Goal: Task Accomplishment & Management: Complete application form

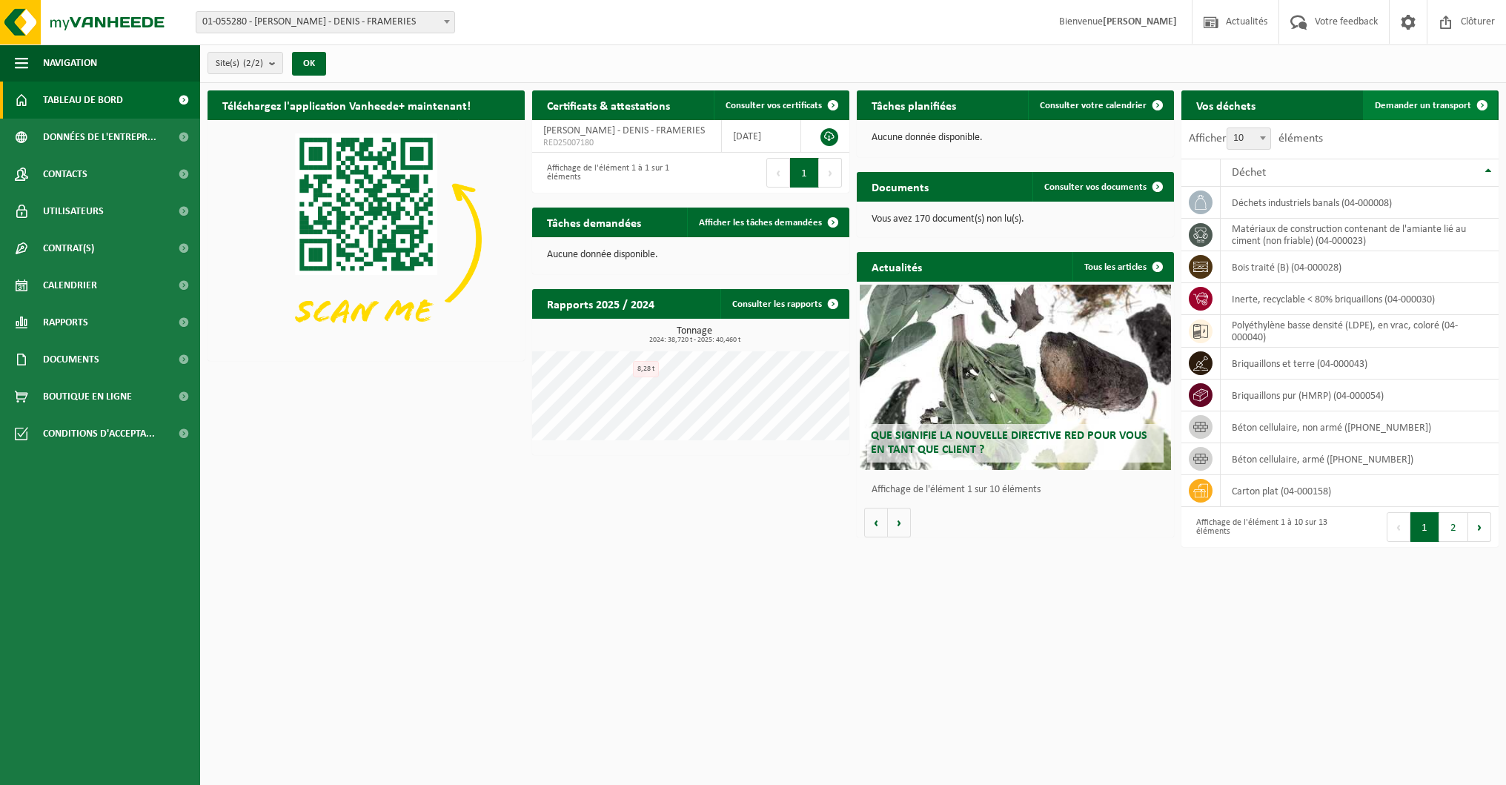
click at [1479, 103] on span at bounding box center [1483, 105] width 30 height 30
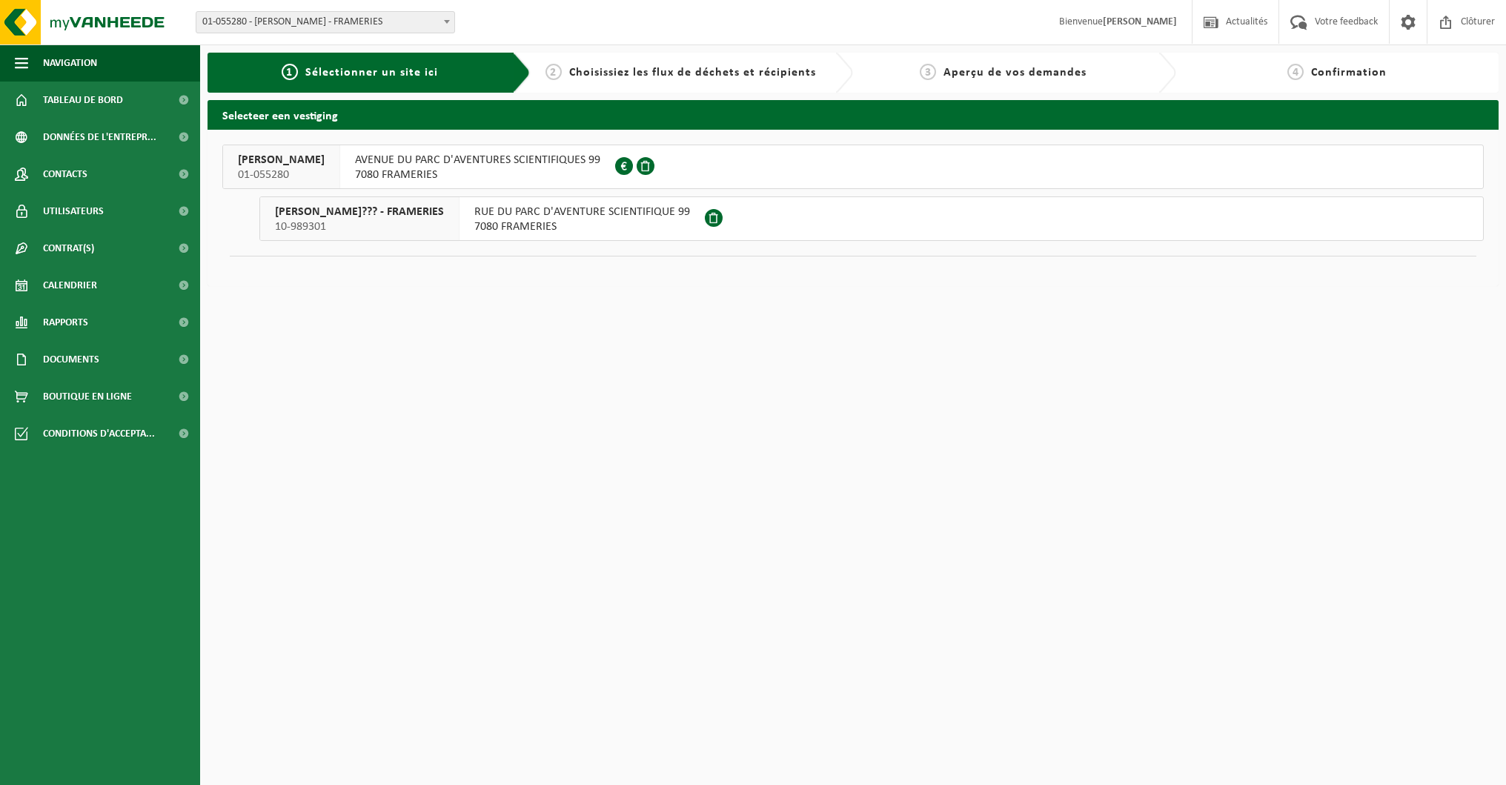
click at [450, 160] on span "AVENUE DU PARC D'AVENTURES SCIENTIFIQUES 99" at bounding box center [477, 160] width 245 height 15
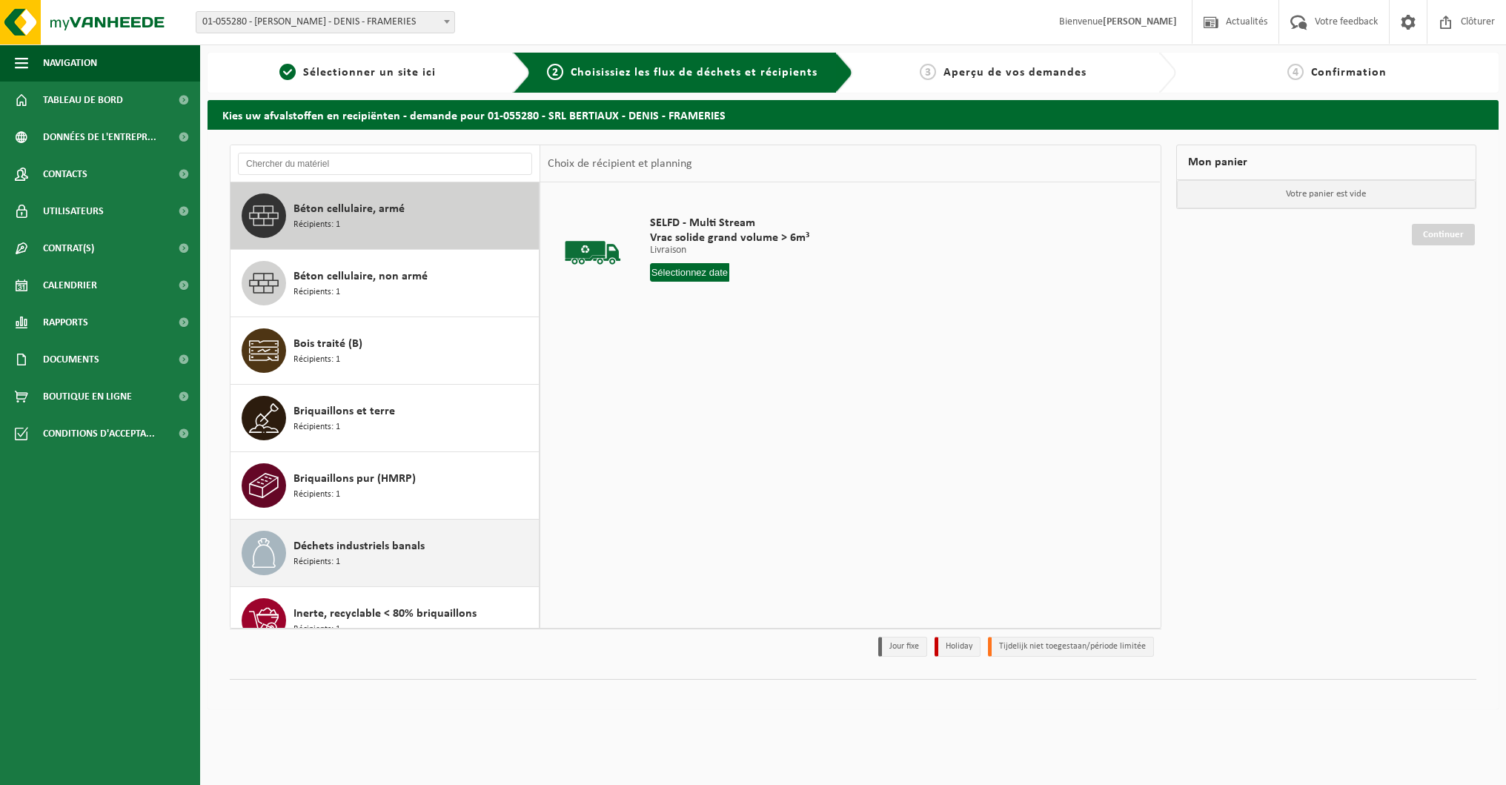
click at [362, 545] on span "Déchets industriels banals" at bounding box center [359, 546] width 131 height 18
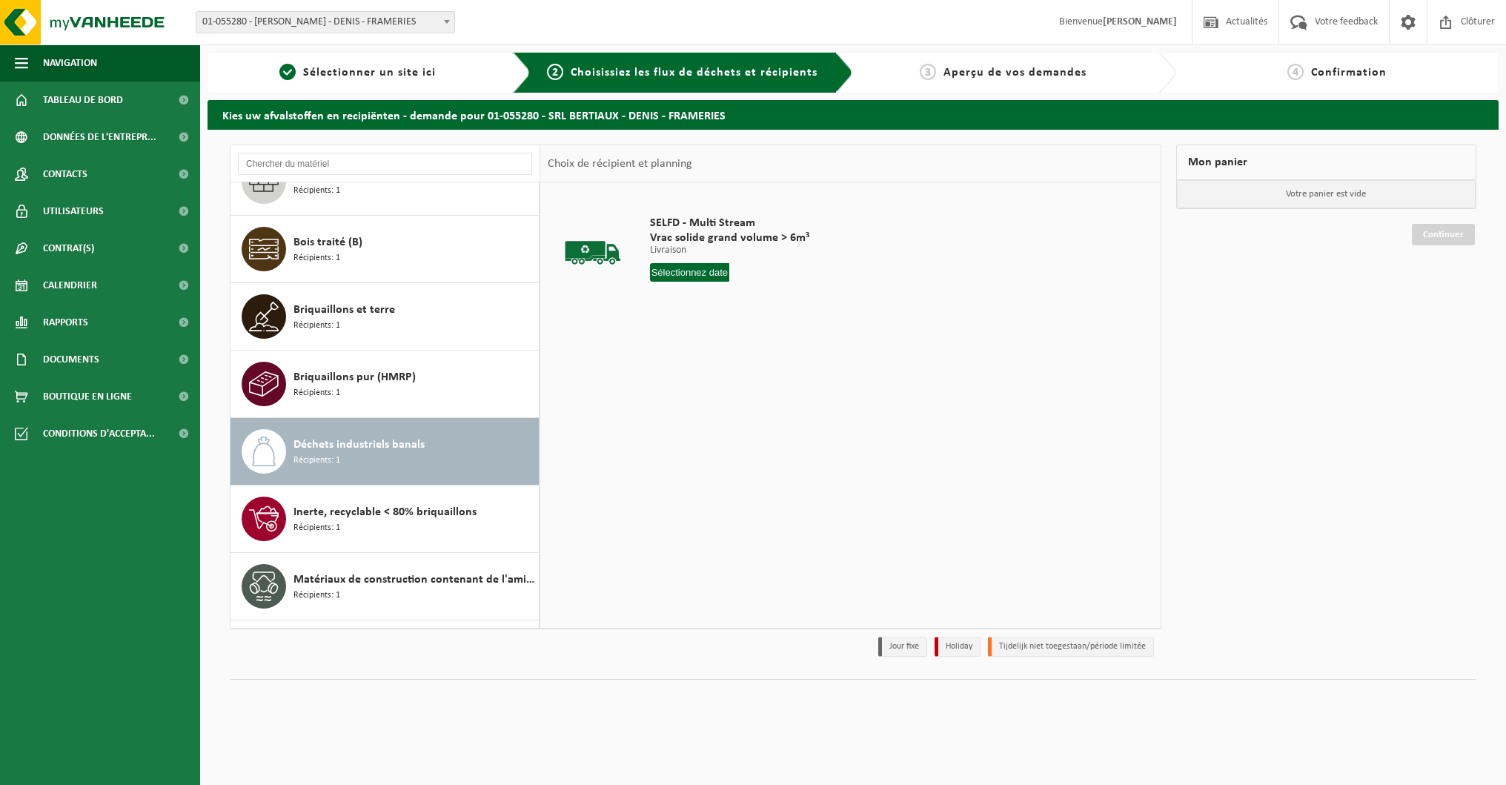
scroll to position [228, 0]
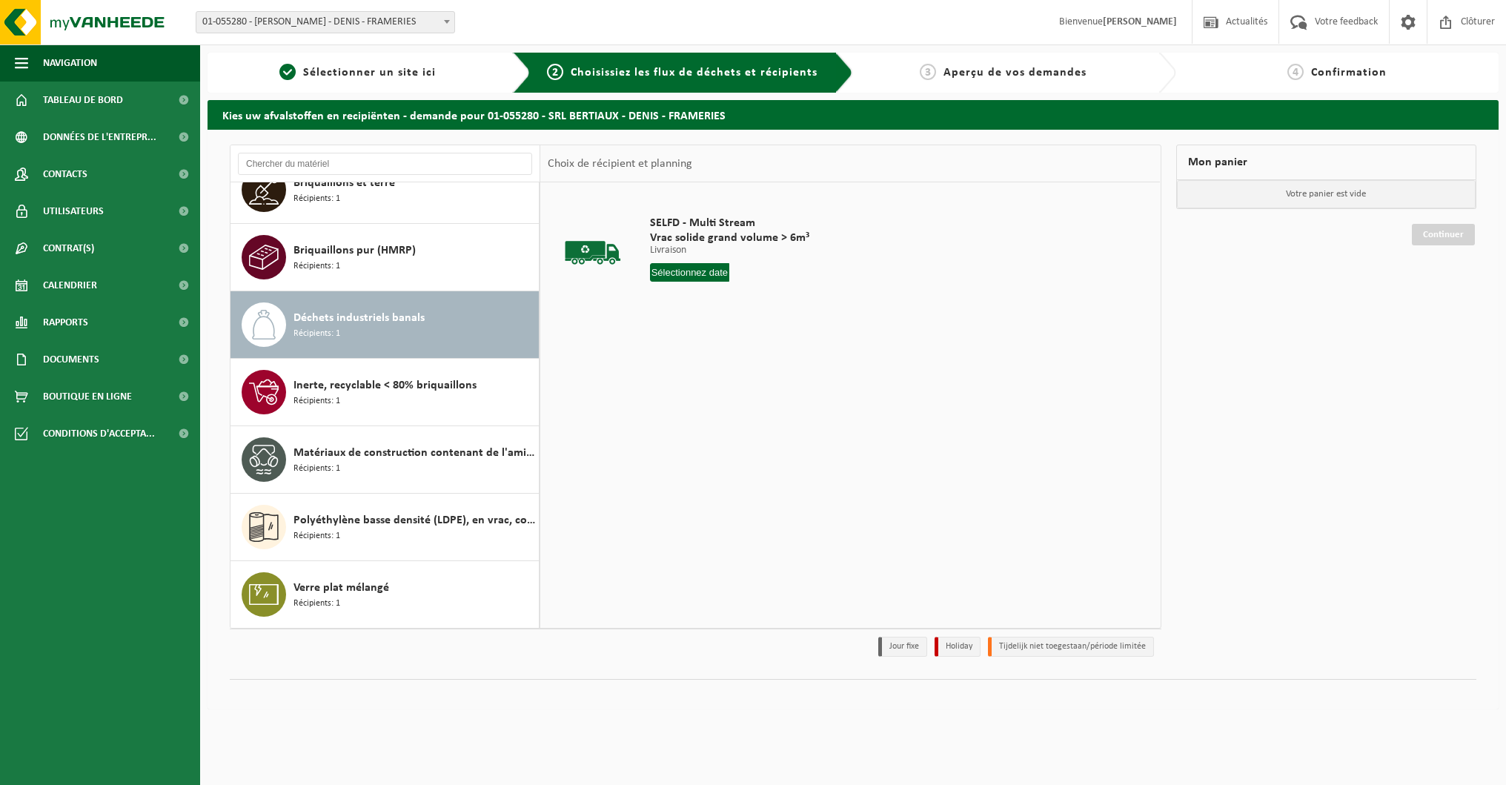
click at [707, 274] on input "text" at bounding box center [690, 272] width 80 height 19
click at [737, 405] on div "18" at bounding box center [742, 404] width 26 height 24
type input "à partir de [DATE]"
click at [700, 331] on button "Dans le panier" at bounding box center [691, 328] width 79 height 24
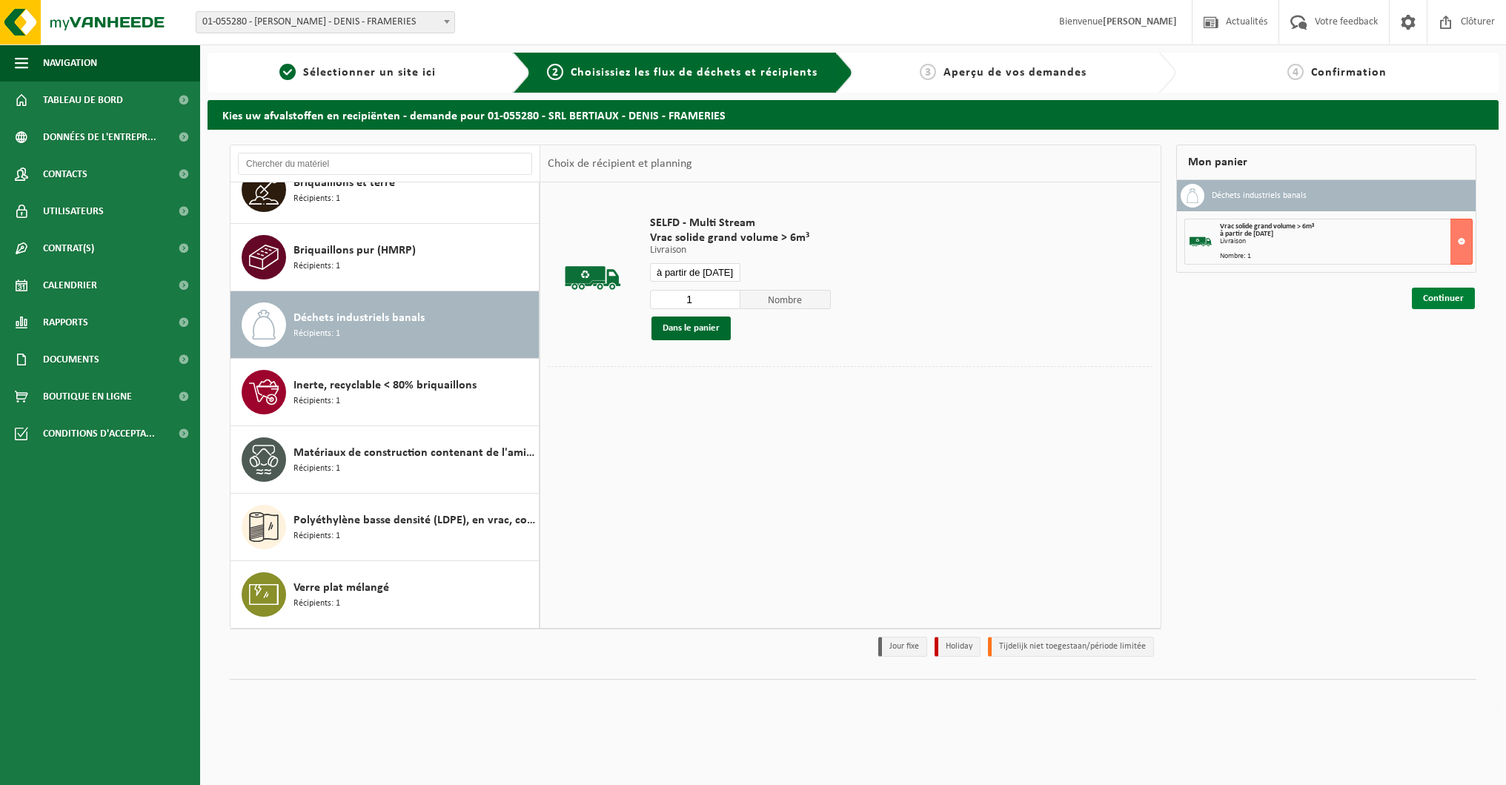
click at [1443, 296] on link "Continuer" at bounding box center [1443, 298] width 63 height 21
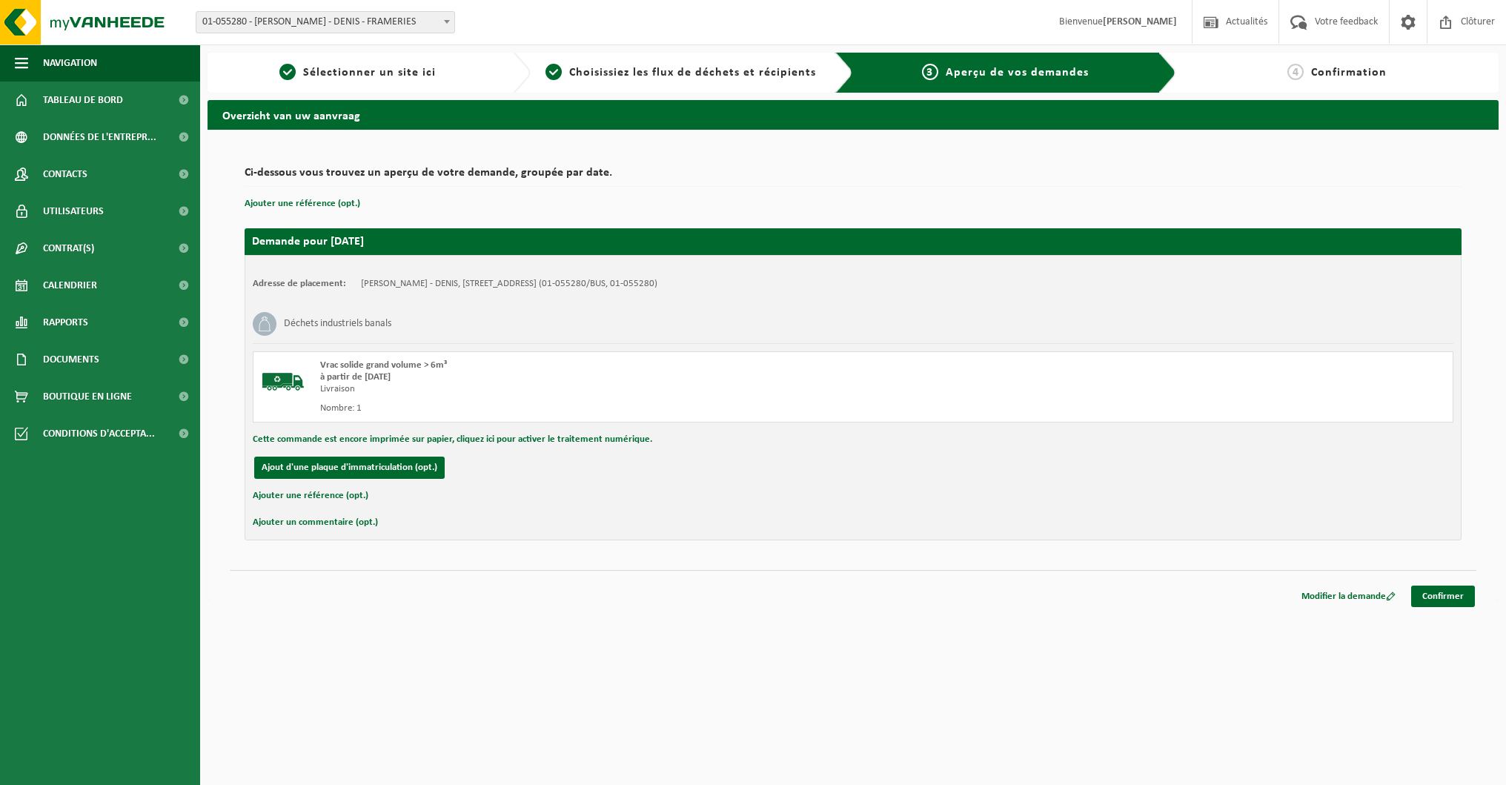
scroll to position [1, 1]
click at [1343, 596] on link "Modifier la demande" at bounding box center [1348, 596] width 116 height 21
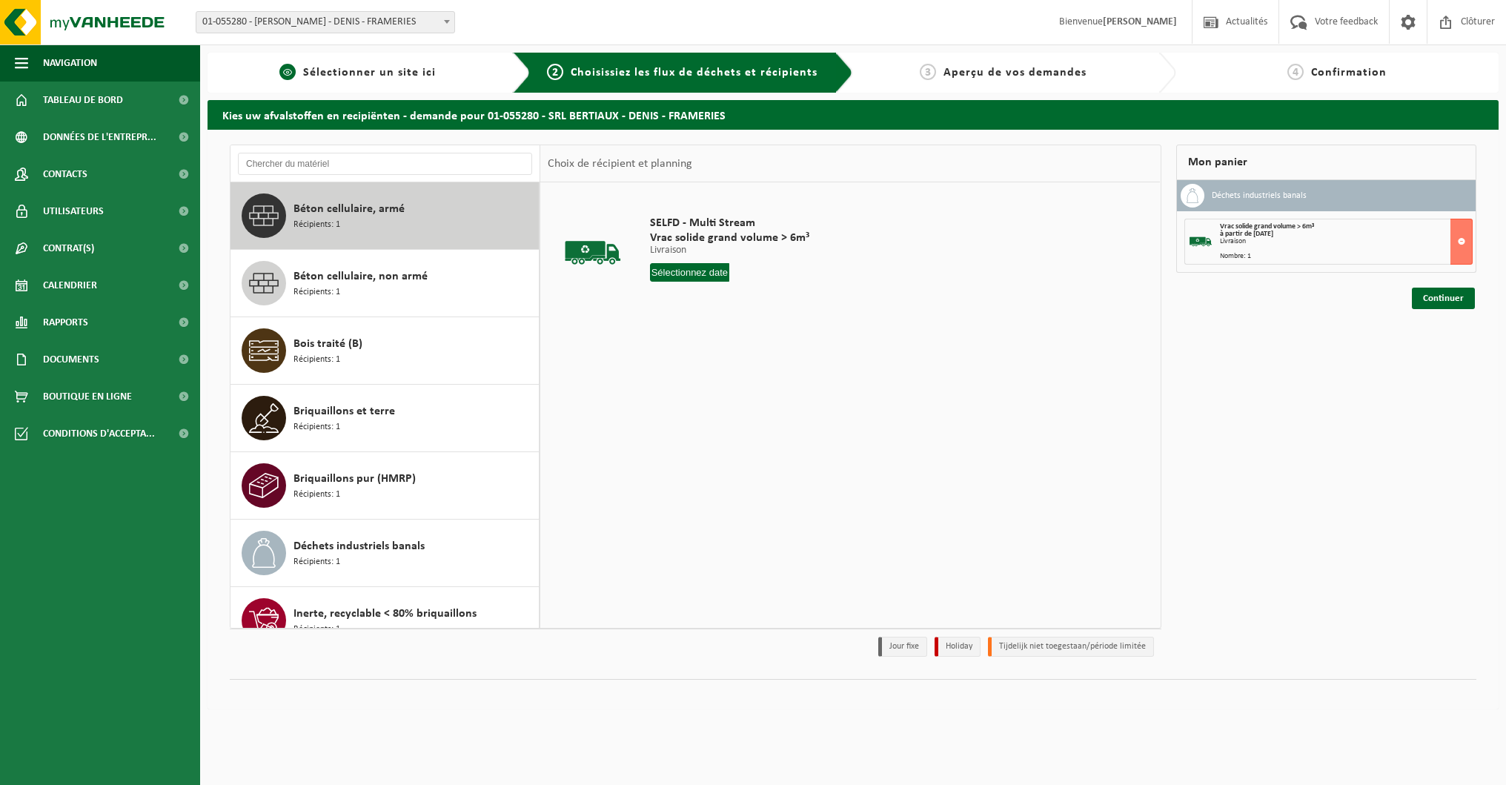
click at [433, 76] on span "Sélectionner un site ici" at bounding box center [369, 73] width 133 height 12
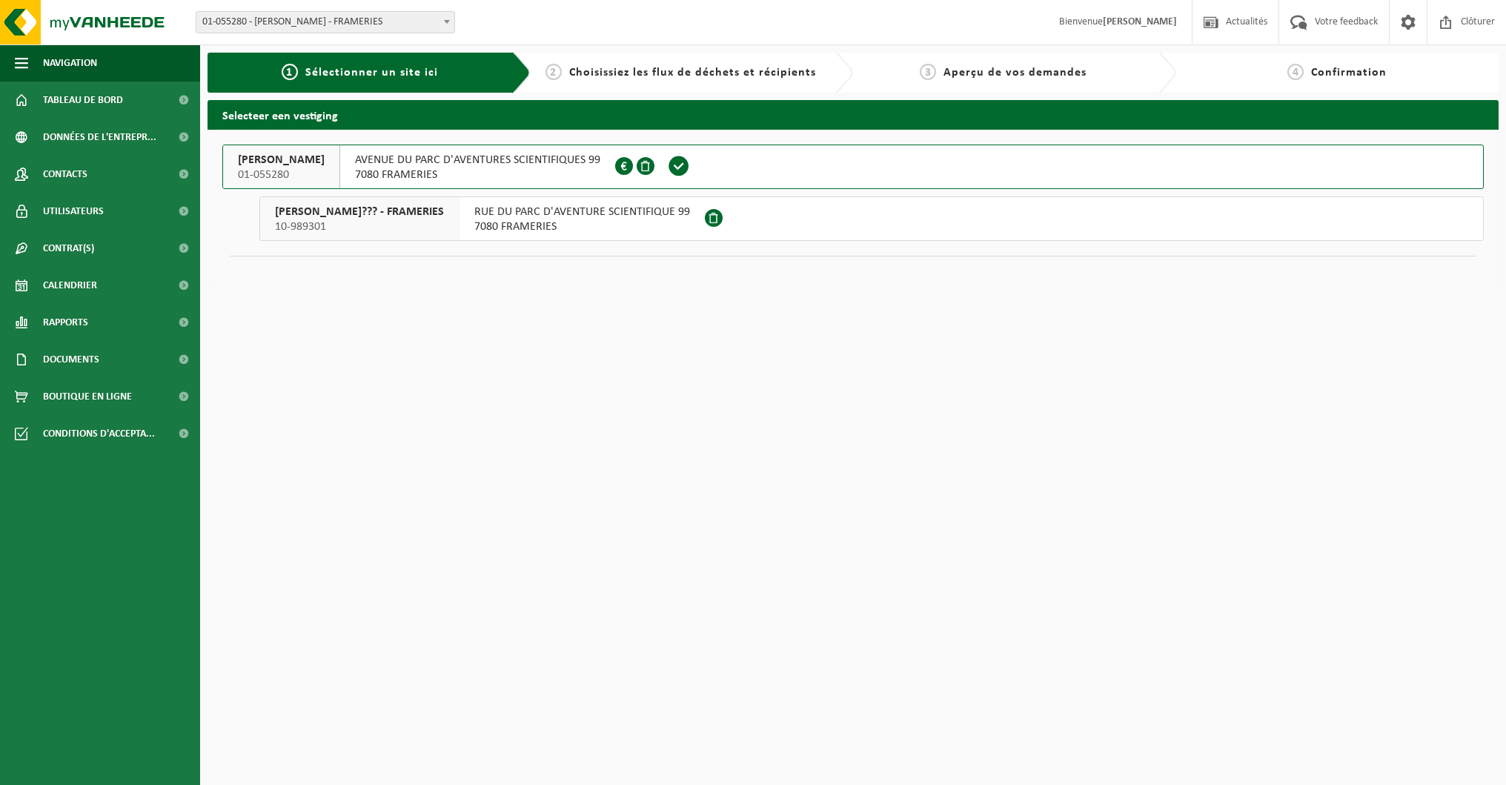
click at [446, 167] on span "AVENUE DU PARC D'AVENTURES SCIENTIFIQUES 99" at bounding box center [477, 160] width 245 height 15
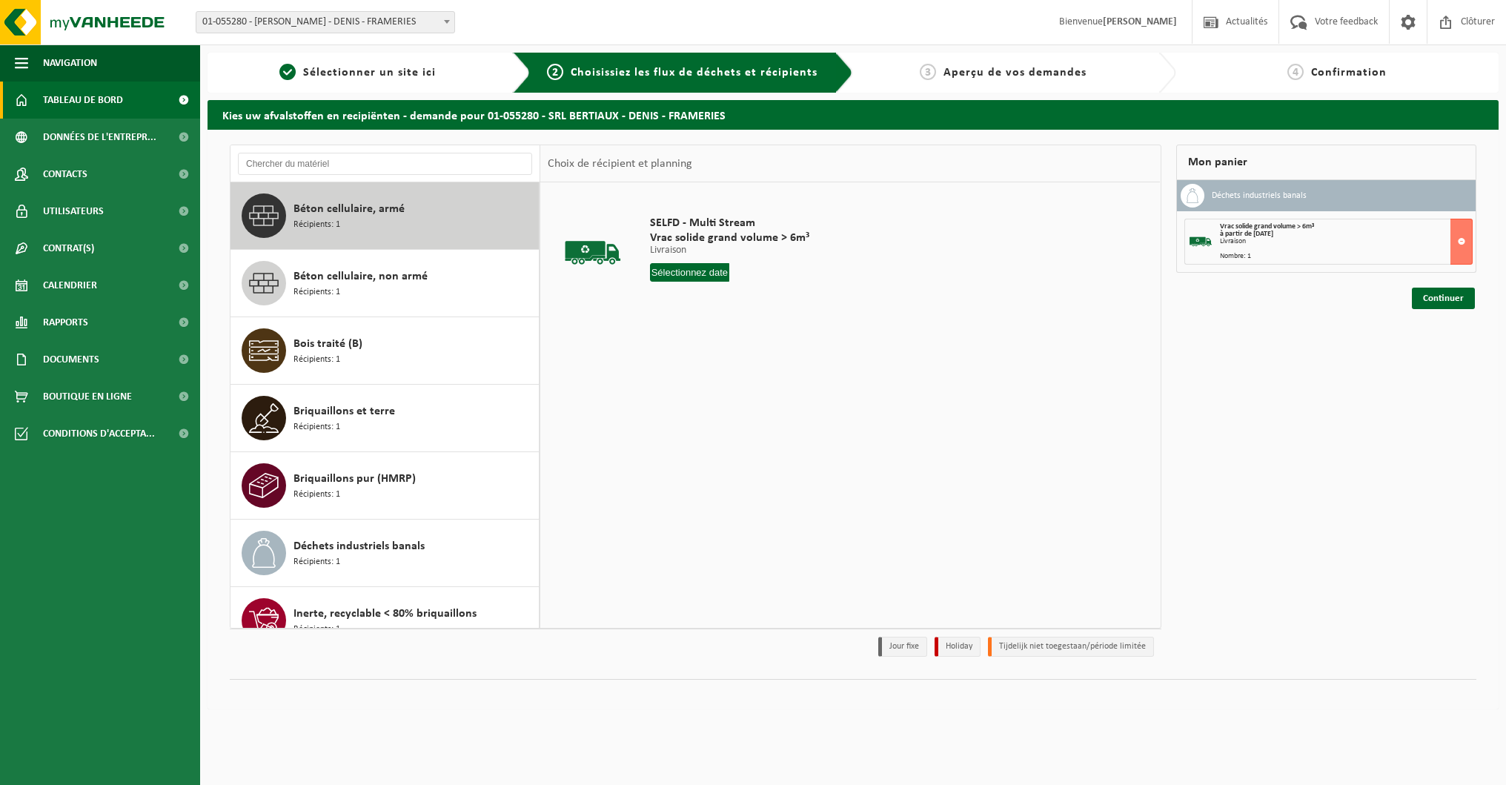
click at [99, 107] on span "Tableau de bord" at bounding box center [83, 100] width 80 height 37
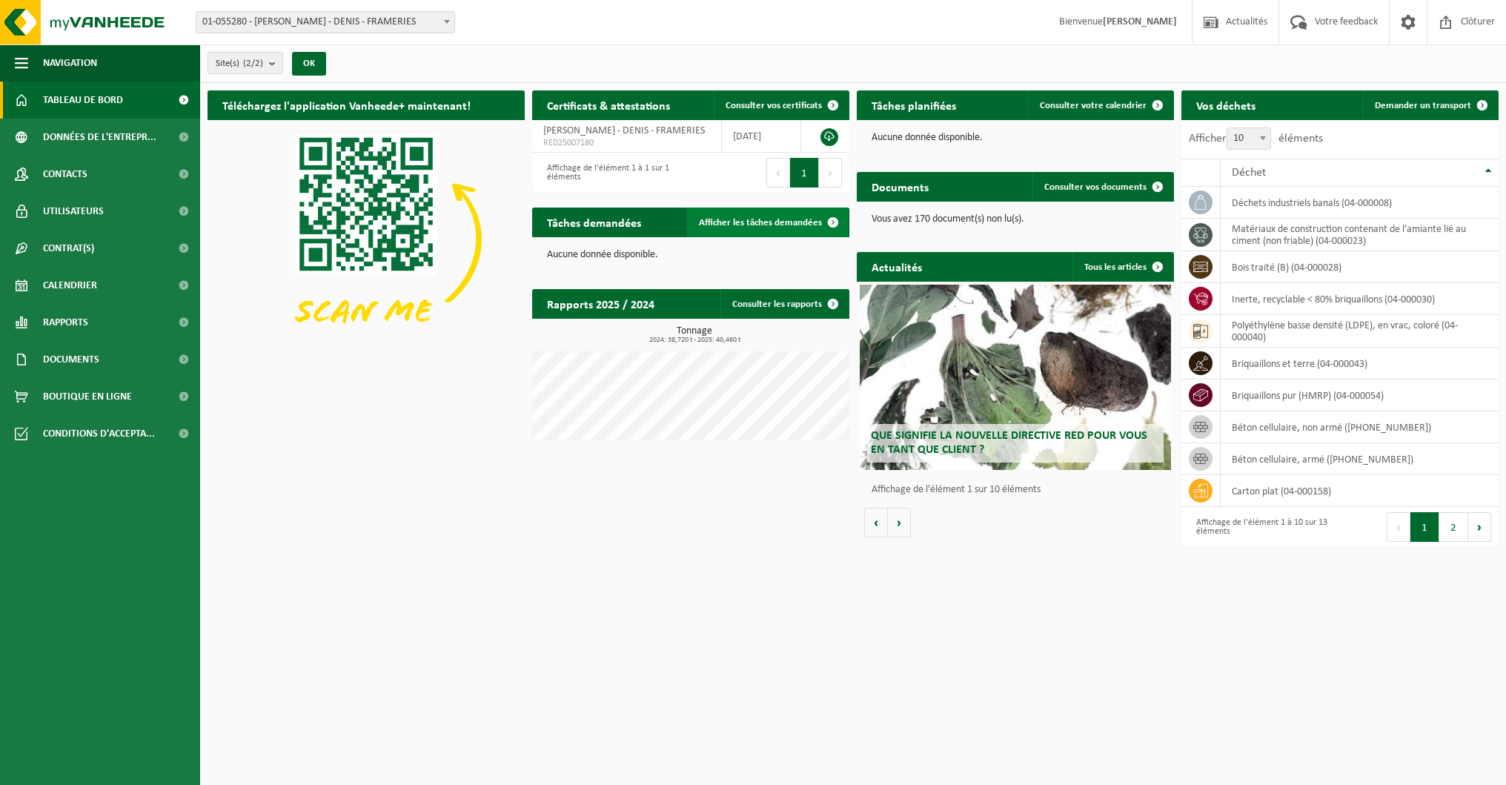
click at [774, 218] on span "Afficher les tâches demandées" at bounding box center [760, 223] width 123 height 10
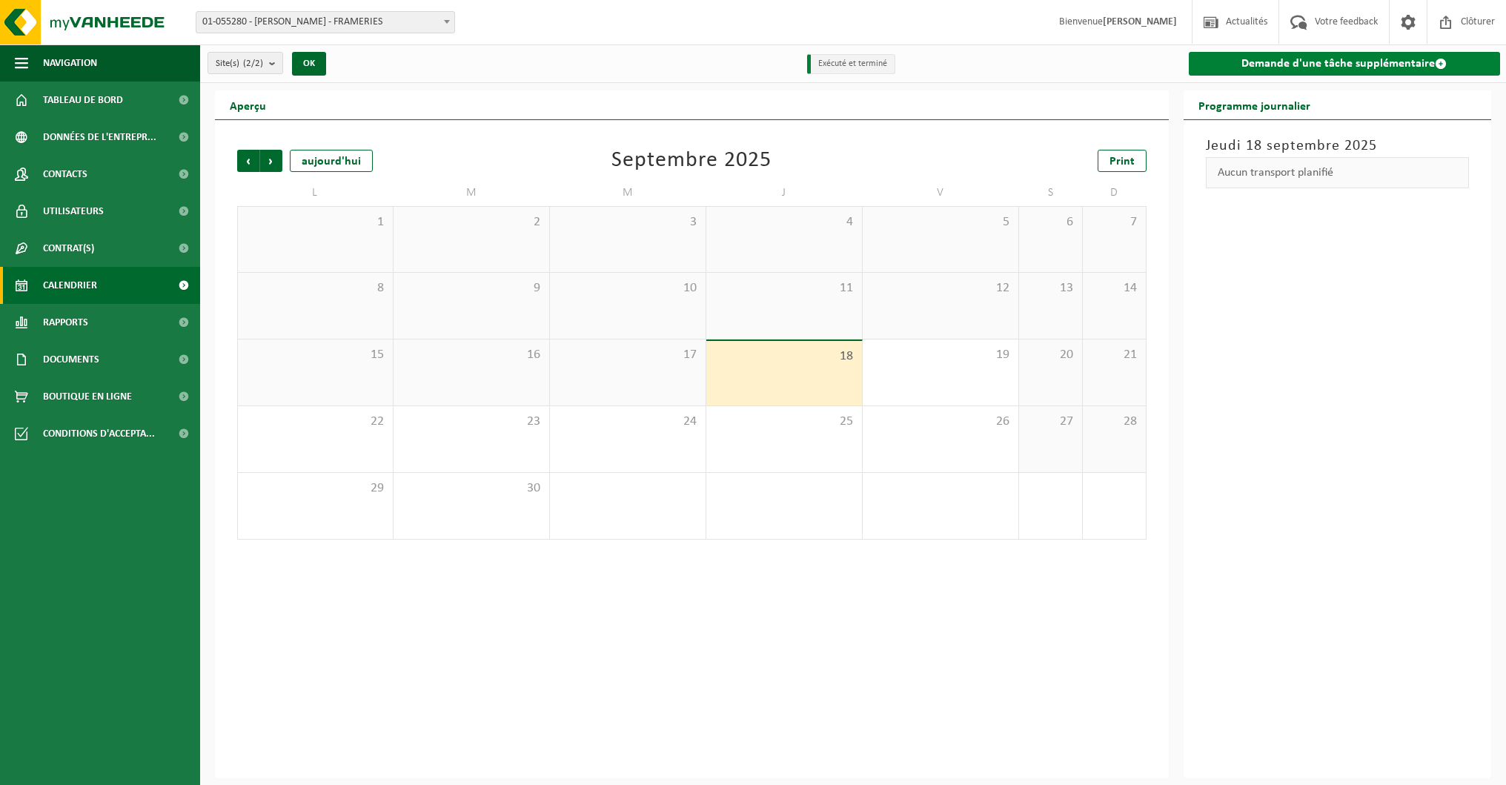
click at [1343, 56] on link "Demande d'une tâche supplémentaire" at bounding box center [1345, 64] width 312 height 24
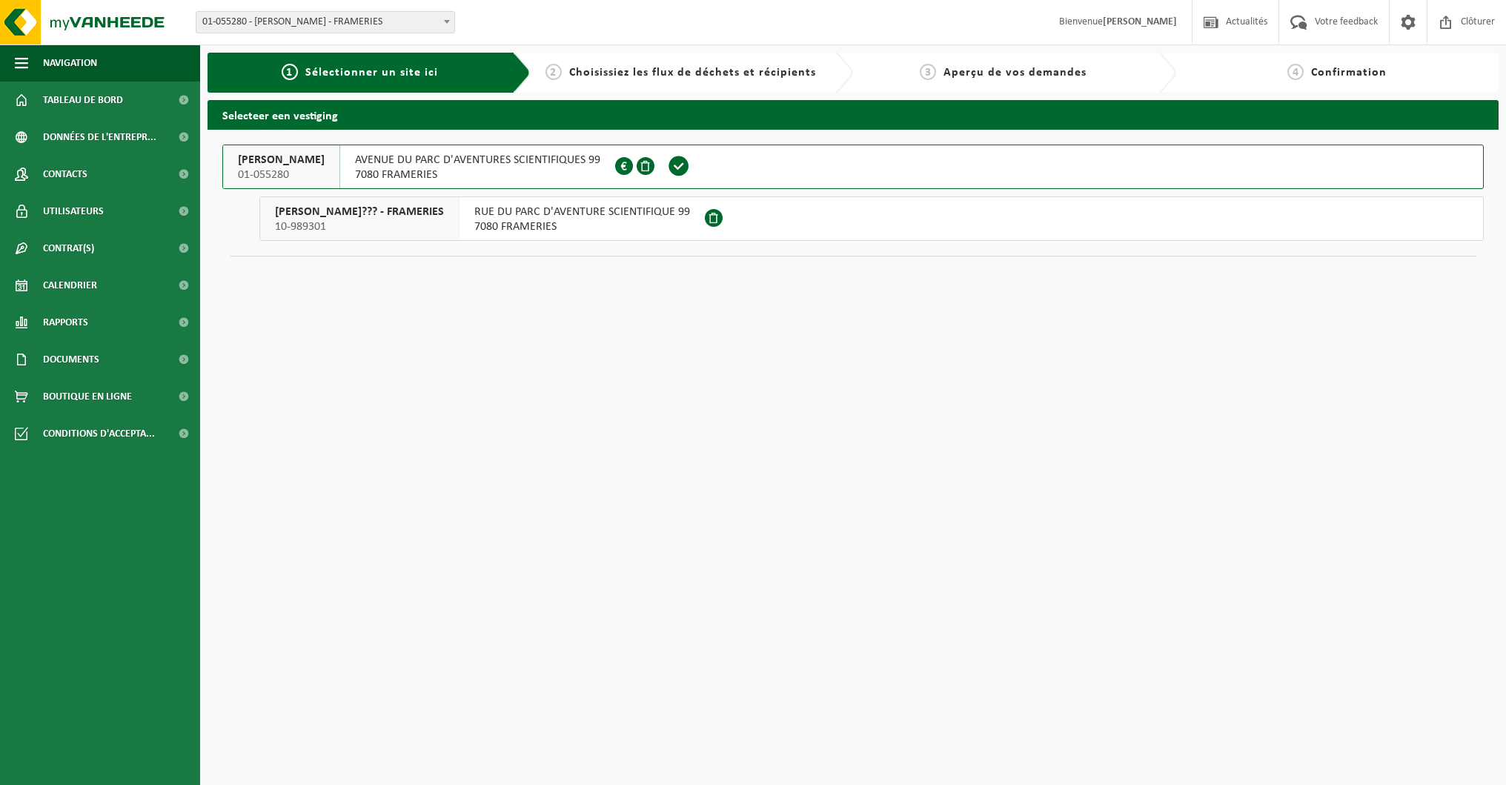
click at [440, 163] on span "AVENUE DU PARC D'AVENTURES SCIENTIFIQUES 99" at bounding box center [477, 160] width 245 height 15
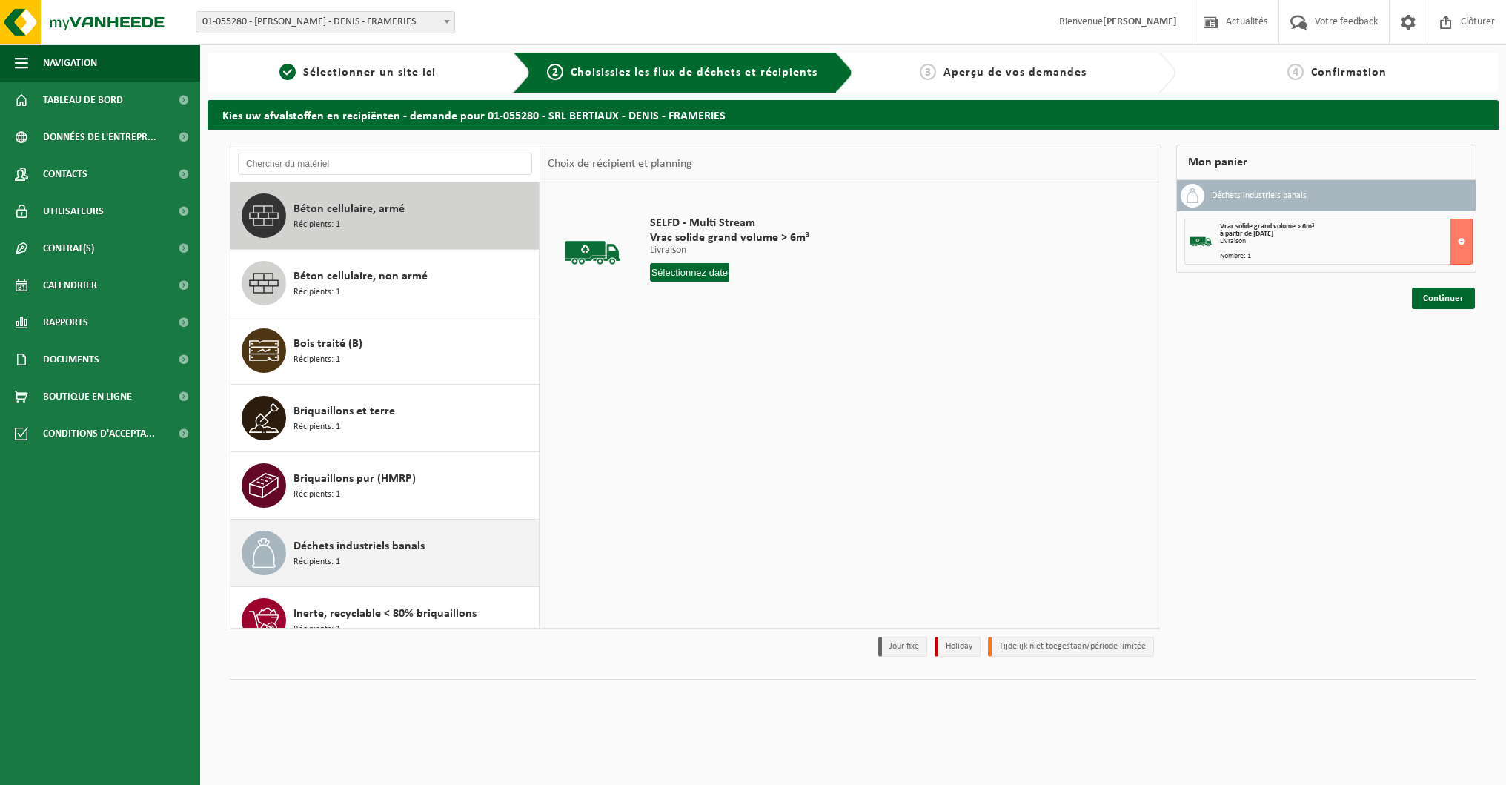
click at [368, 546] on span "Déchets industriels banals" at bounding box center [359, 546] width 131 height 18
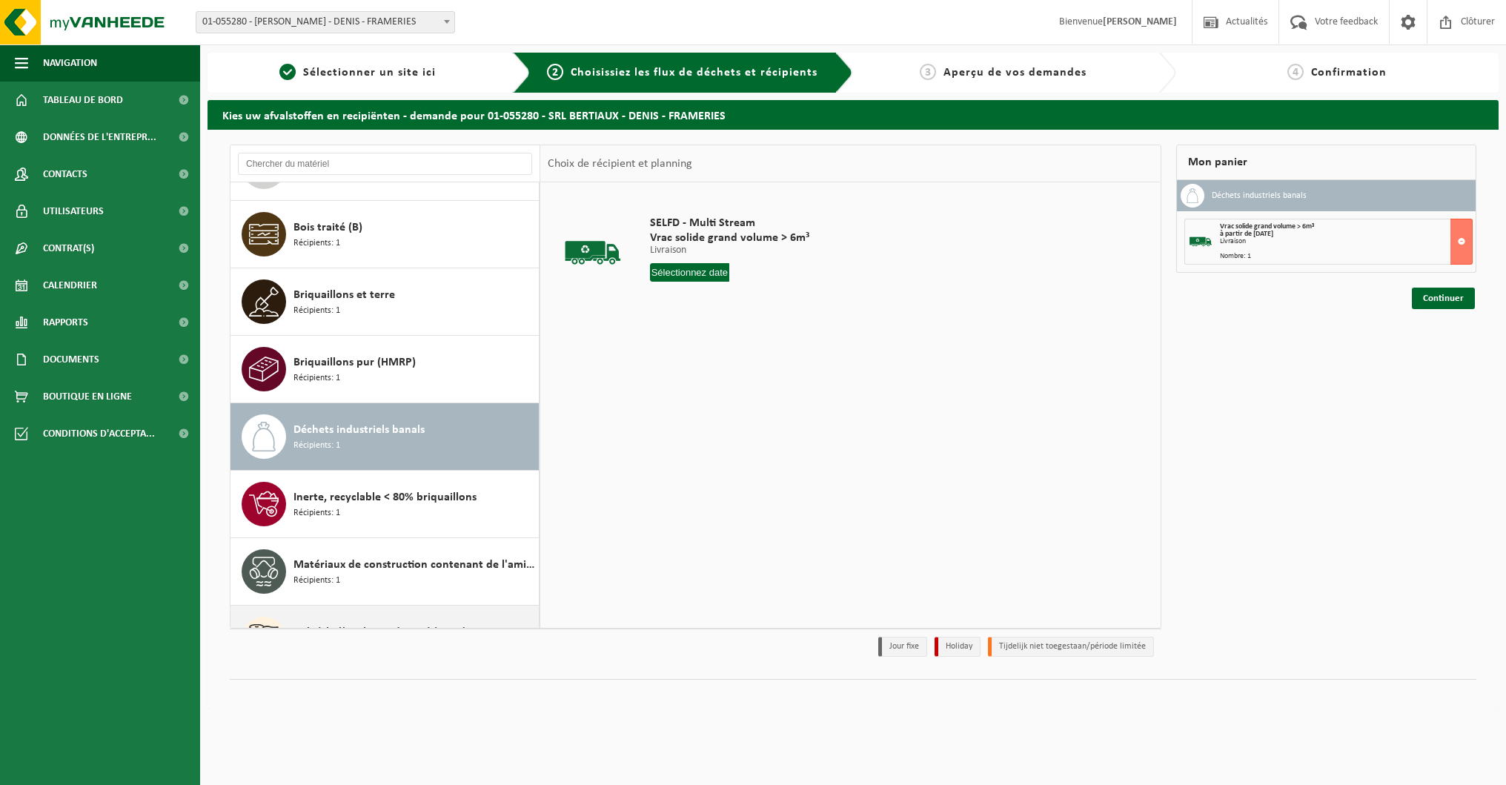
scroll to position [228, 0]
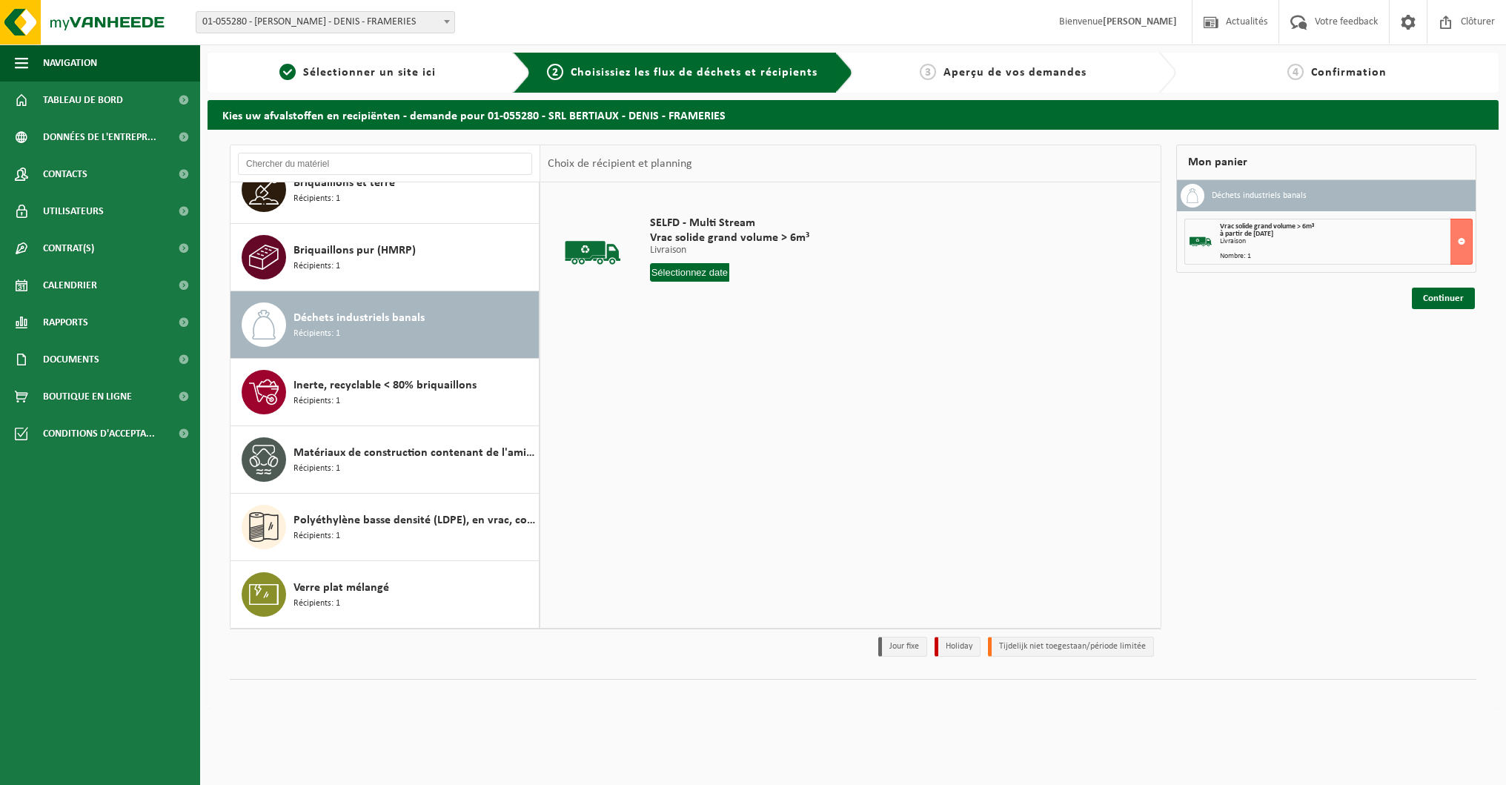
click at [699, 271] on input "text" at bounding box center [690, 272] width 80 height 19
click at [760, 400] on div "19" at bounding box center [768, 404] width 26 height 24
type input "à partir de 2025-09-19"
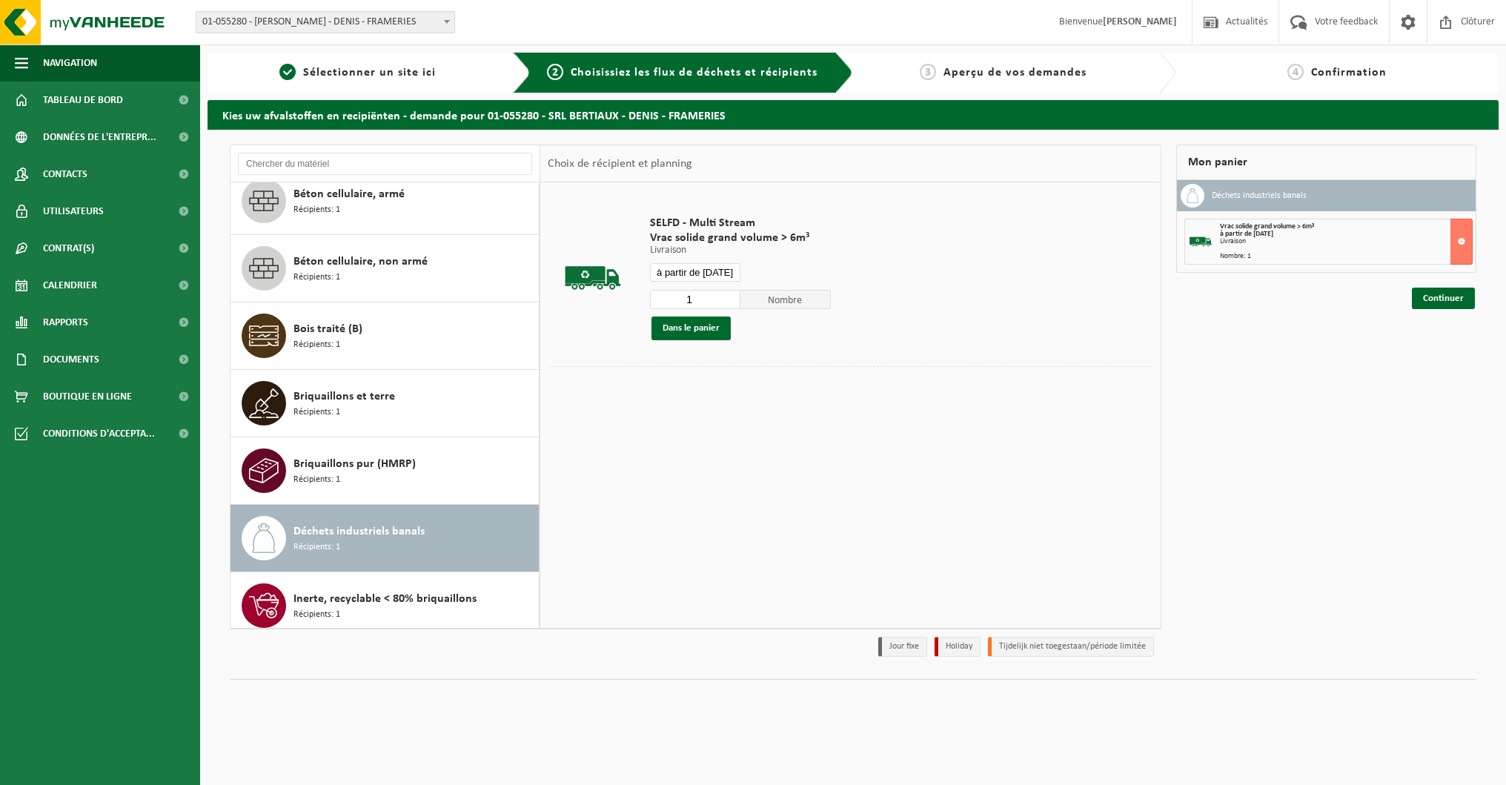
scroll to position [13, 0]
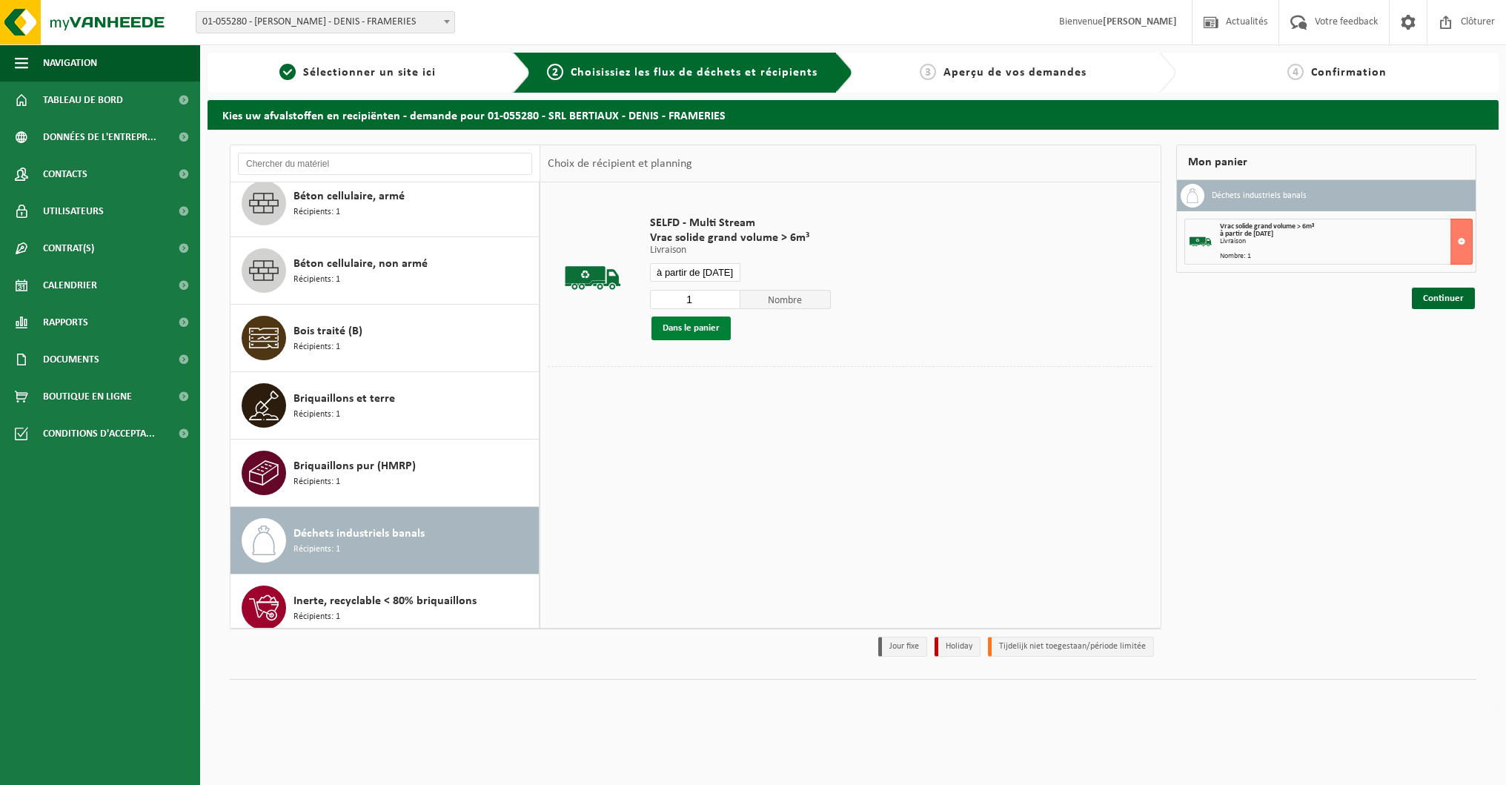
click at [686, 330] on button "Dans le panier" at bounding box center [691, 328] width 79 height 24
click at [1469, 296] on button at bounding box center [1462, 295] width 22 height 46
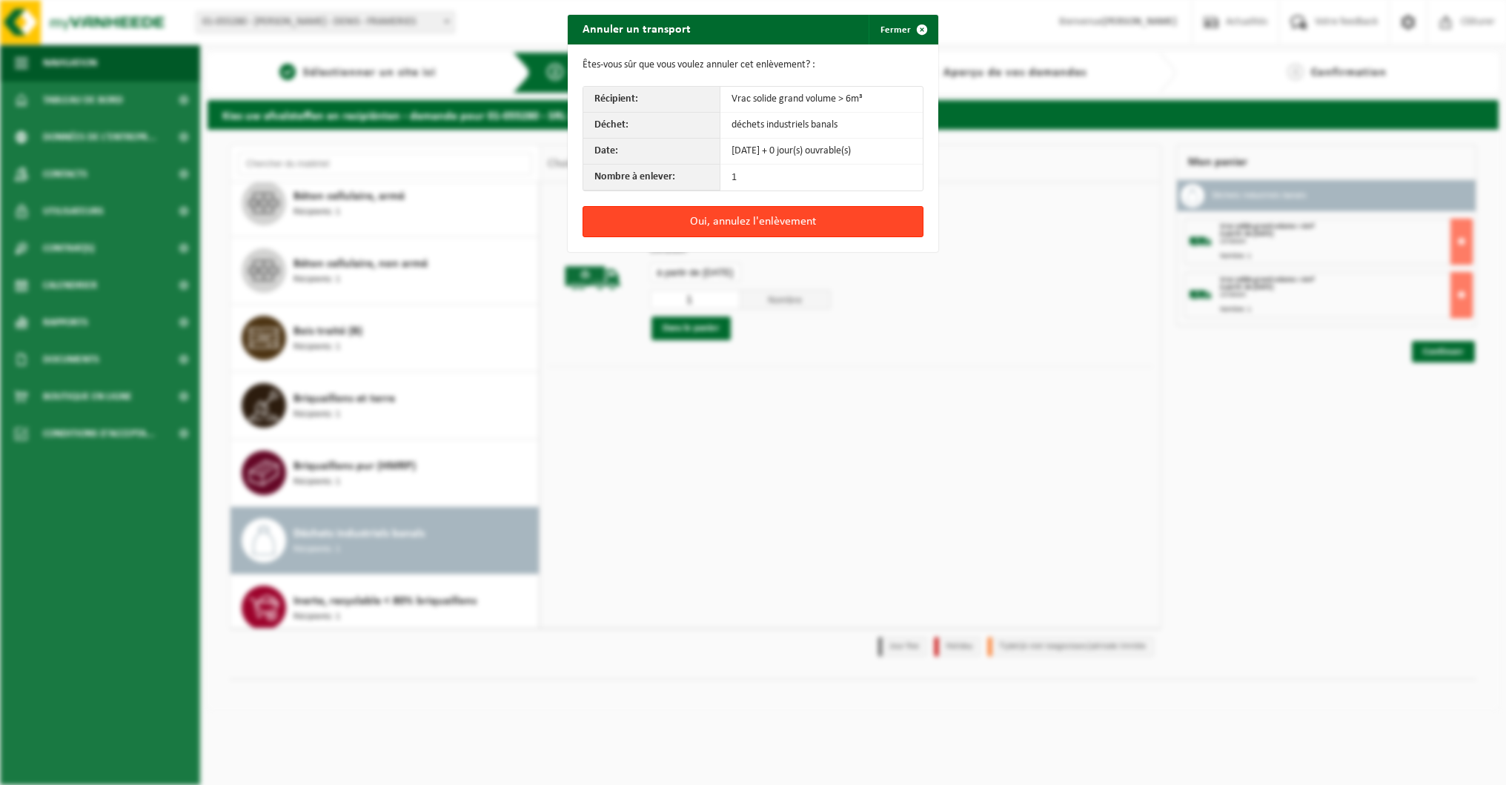
click at [780, 218] on button "Oui, annulez l'enlèvement" at bounding box center [753, 221] width 341 height 31
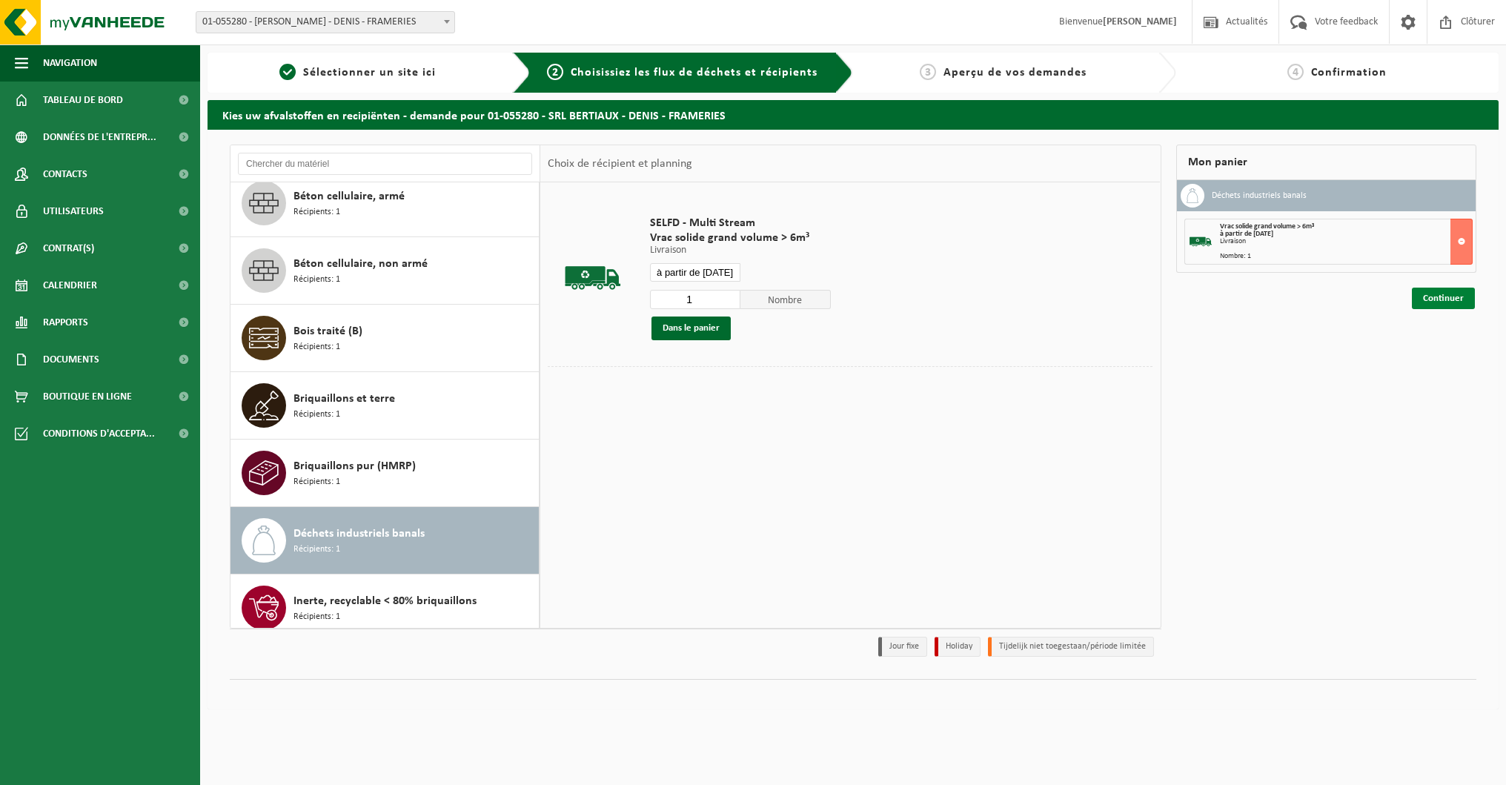
click at [1435, 299] on link "Continuer" at bounding box center [1443, 298] width 63 height 21
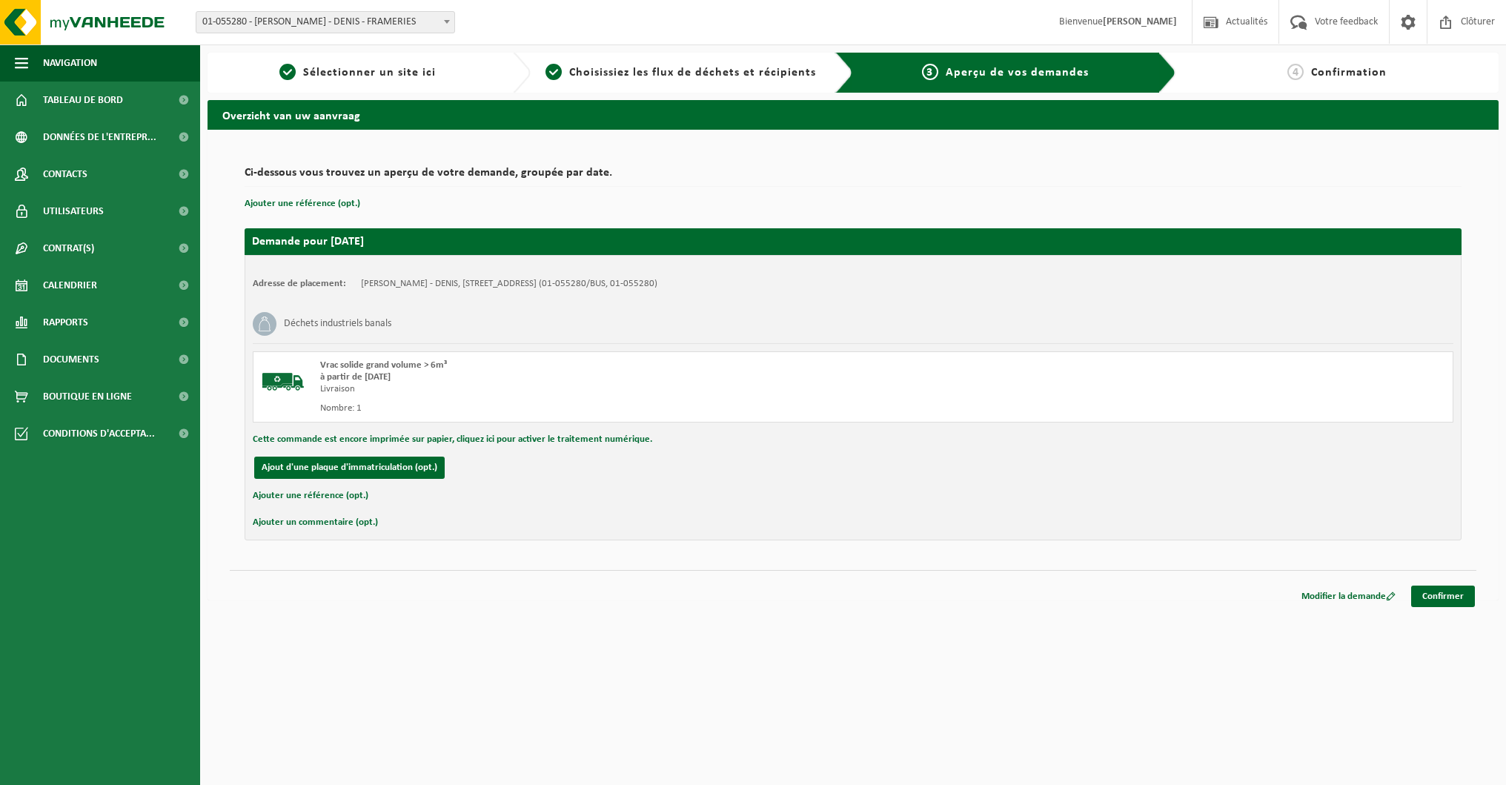
click at [316, 519] on button "Ajouter un commentaire (opt.)" at bounding box center [315, 522] width 125 height 19
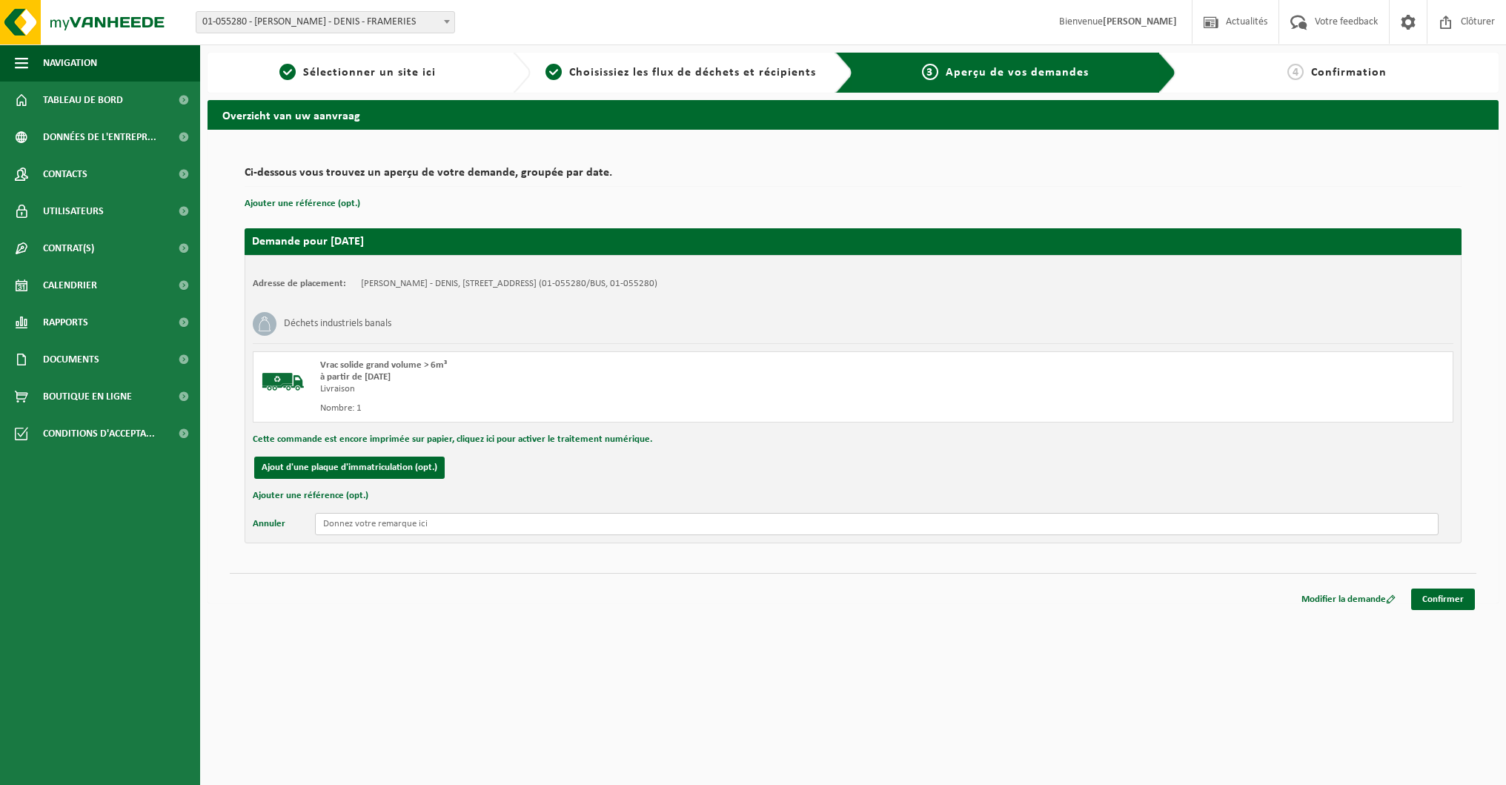
click at [354, 523] on input "text" at bounding box center [877, 524] width 1124 height 22
type input "Bonjour, il s'agit bien d'un échange de container car notre container tout vena…"
click at [1436, 601] on link "Confirmer" at bounding box center [1443, 599] width 64 height 21
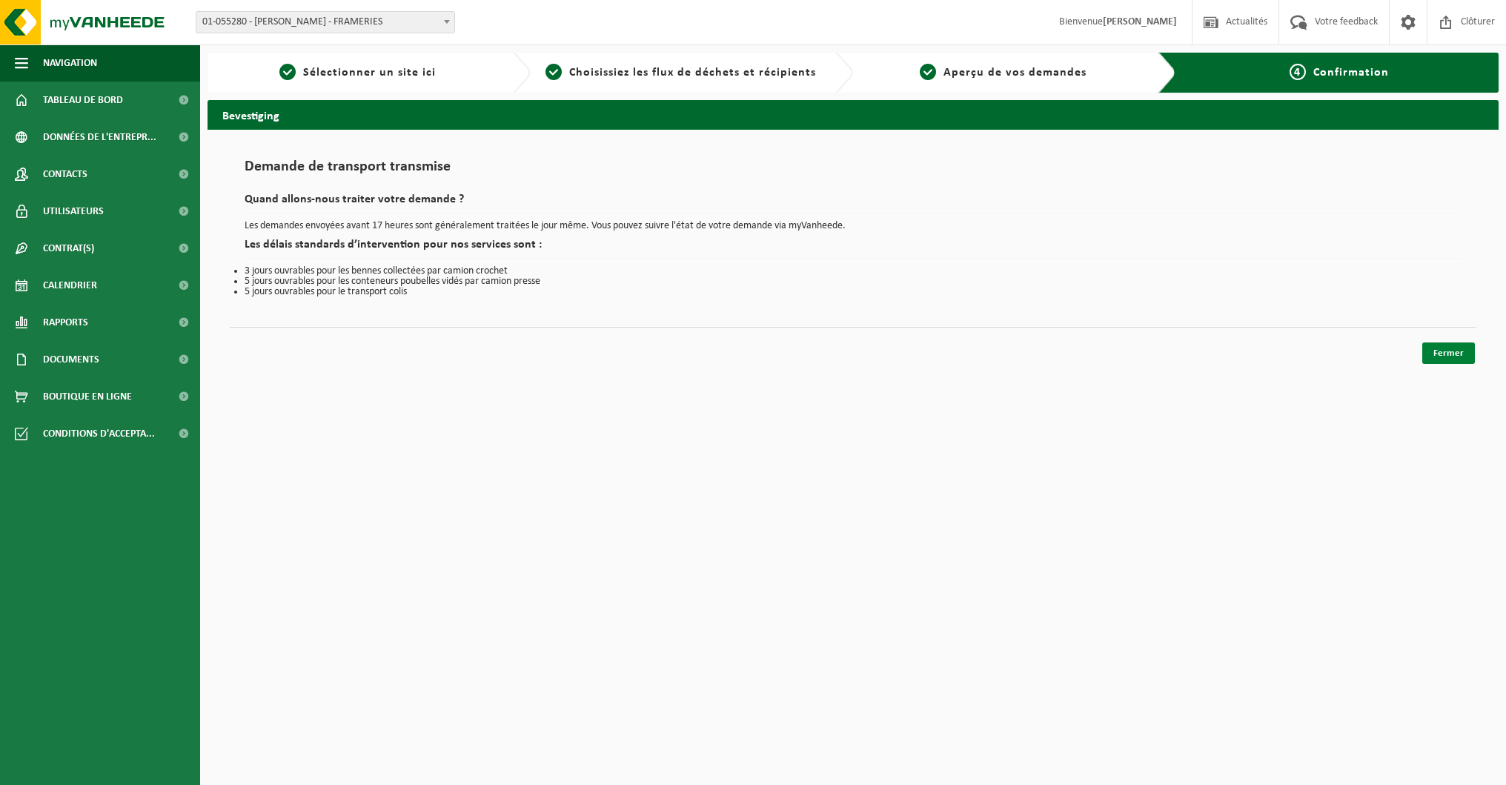
click at [1451, 351] on link "Fermer" at bounding box center [1448, 352] width 53 height 21
